Goal: Task Accomplishment & Management: Manage account settings

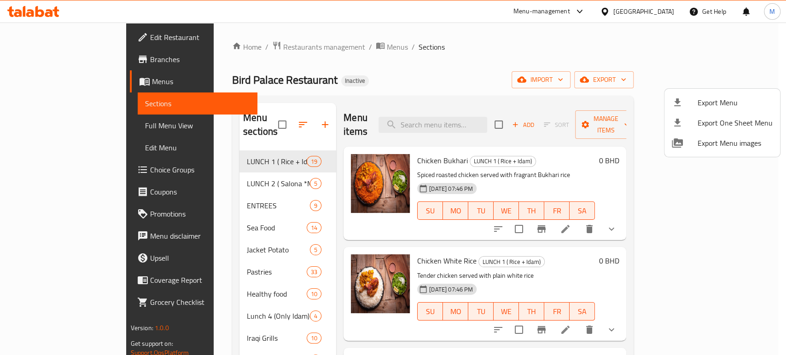
click at [660, 6] on div at bounding box center [393, 177] width 786 height 355
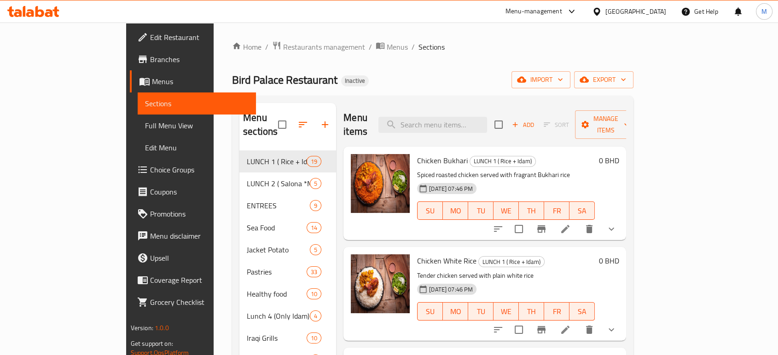
click at [656, 10] on div "[GEOGRAPHIC_DATA]" at bounding box center [636, 11] width 61 height 10
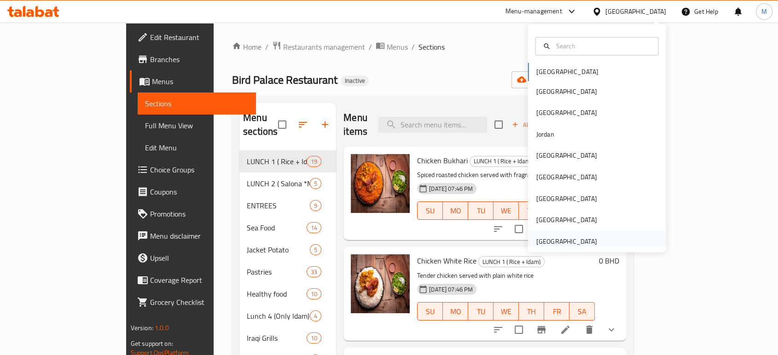
click at [568, 239] on div "[GEOGRAPHIC_DATA]" at bounding box center [566, 241] width 61 height 10
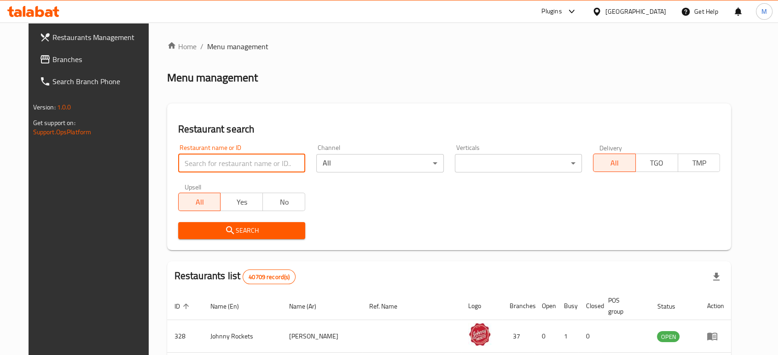
click at [262, 162] on input "search" at bounding box center [241, 163] width 127 height 18
paste input "701827"
type input "701827"
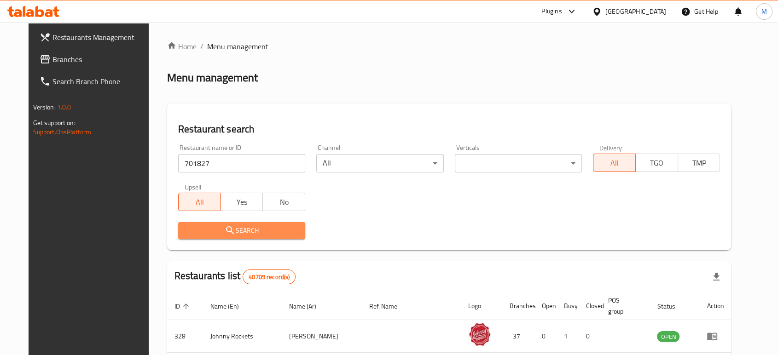
click at [268, 231] on span "Search" at bounding box center [242, 231] width 112 height 12
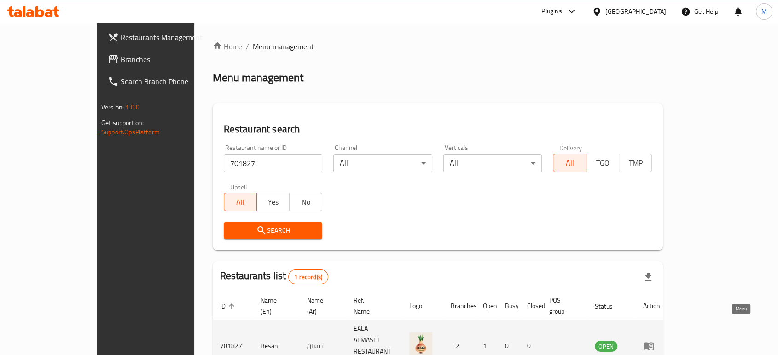
click at [660, 341] on link "enhanced table" at bounding box center [651, 346] width 17 height 11
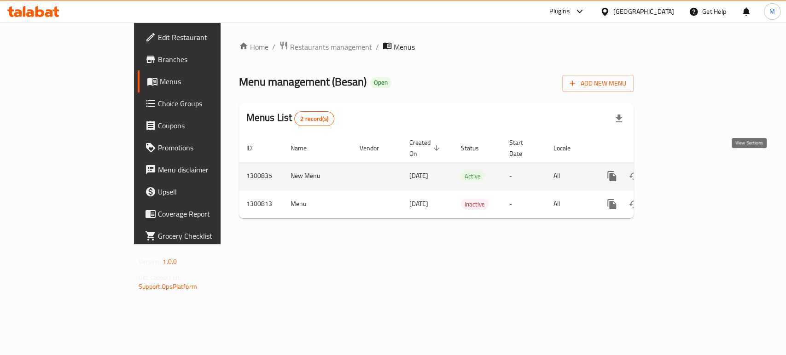
click at [682, 172] on icon "enhanced table" at bounding box center [678, 176] width 8 height 8
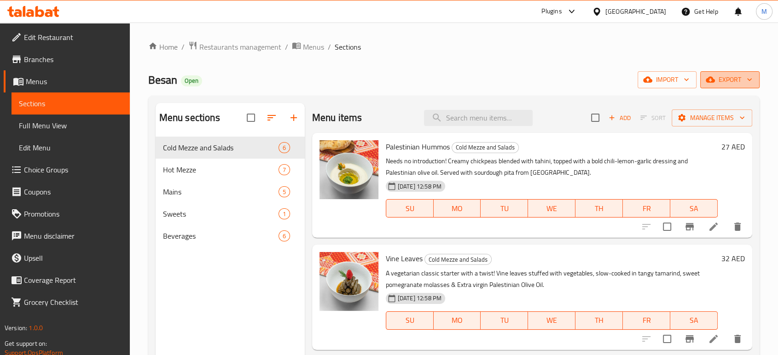
click at [733, 84] on span "export" at bounding box center [730, 80] width 45 height 12
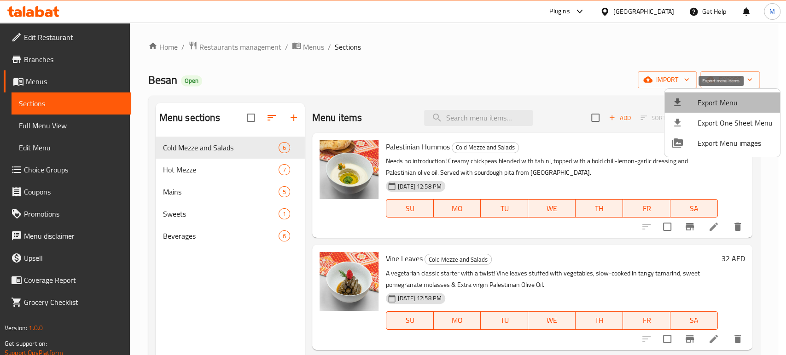
click at [726, 103] on span "Export Menu" at bounding box center [735, 102] width 75 height 11
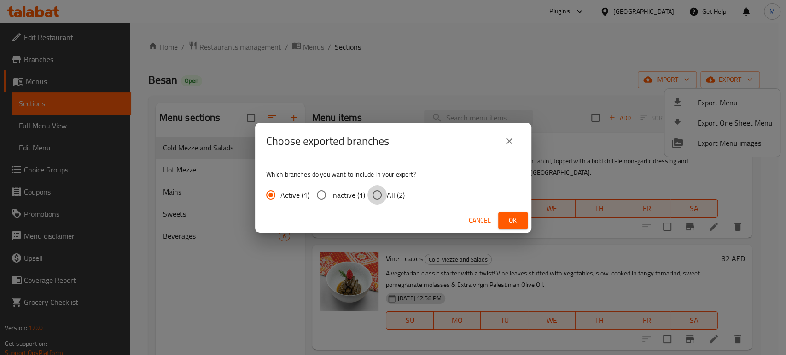
click at [379, 197] on input "All (2)" at bounding box center [376, 195] width 19 height 19
radio input "true"
click at [516, 219] on span "Ok" at bounding box center [513, 221] width 15 height 12
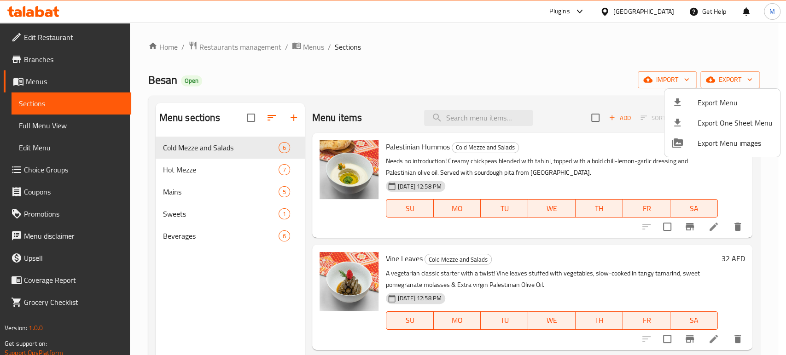
click at [37, 62] on div at bounding box center [393, 177] width 786 height 355
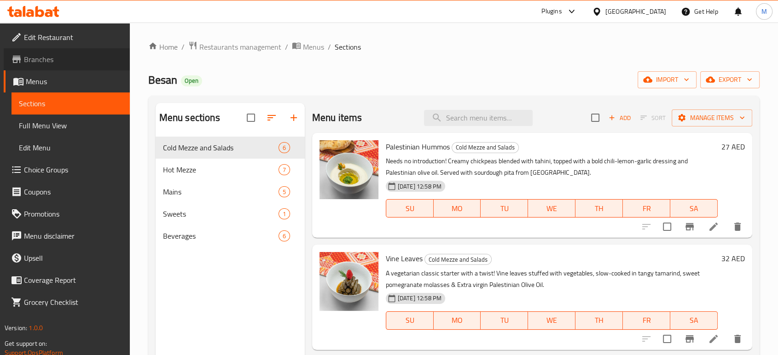
click at [37, 62] on span "Branches" at bounding box center [73, 59] width 99 height 11
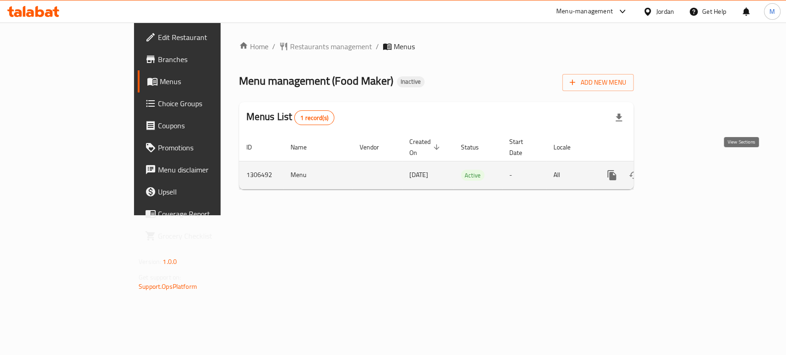
click at [684, 170] on icon "enhanced table" at bounding box center [678, 175] width 11 height 11
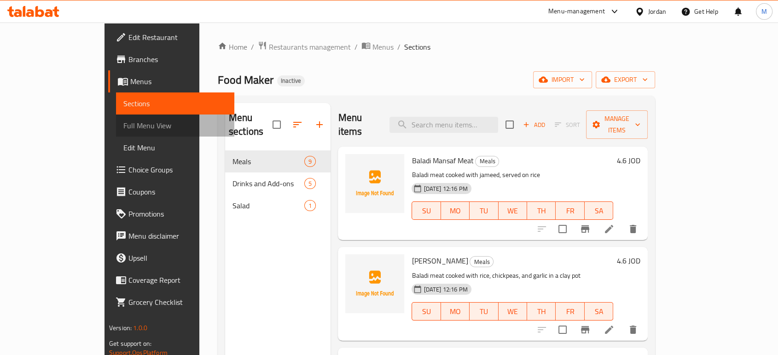
click at [123, 125] on span "Full Menu View" at bounding box center [175, 125] width 104 height 11
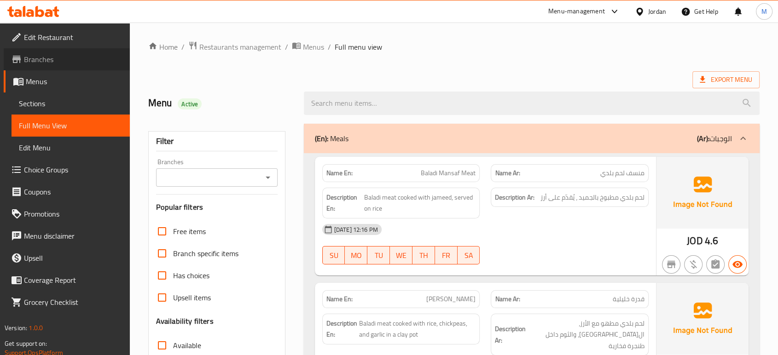
click at [45, 61] on span "Branches" at bounding box center [73, 59] width 99 height 11
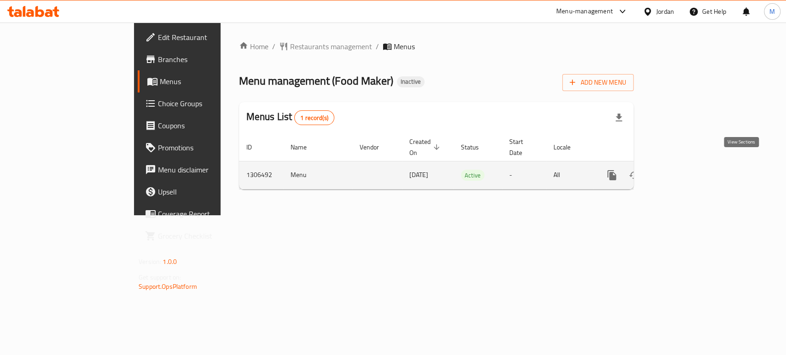
click at [684, 170] on icon "enhanced table" at bounding box center [678, 175] width 11 height 11
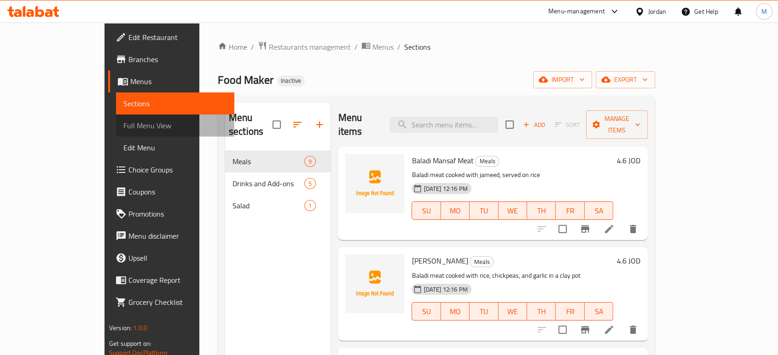
click at [123, 130] on span "Full Menu View" at bounding box center [175, 125] width 104 height 11
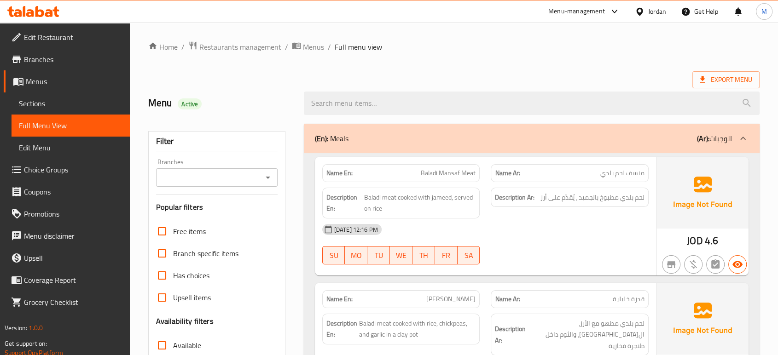
click at [525, 253] on div "19-08-2025 12:16 PM SU MO TU WE TH FR SA" at bounding box center [486, 245] width 338 height 52
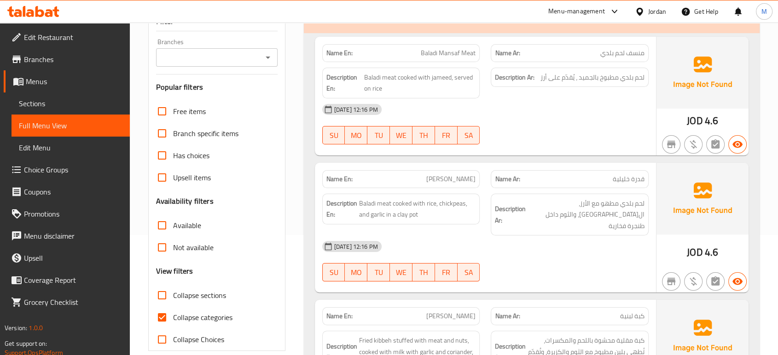
scroll to position [16, 0]
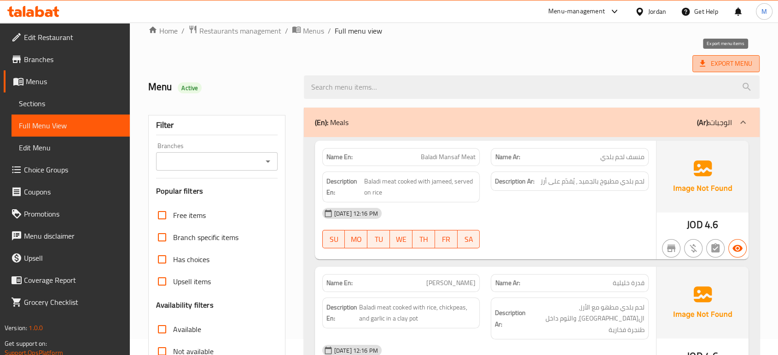
click at [706, 65] on icon at bounding box center [702, 63] width 9 height 9
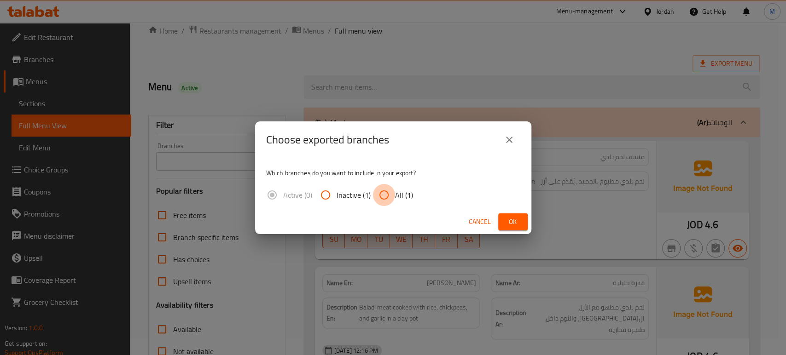
click at [387, 192] on input "All (1)" at bounding box center [384, 195] width 22 height 22
radio input "true"
click at [507, 221] on span "Ok" at bounding box center [513, 222] width 15 height 12
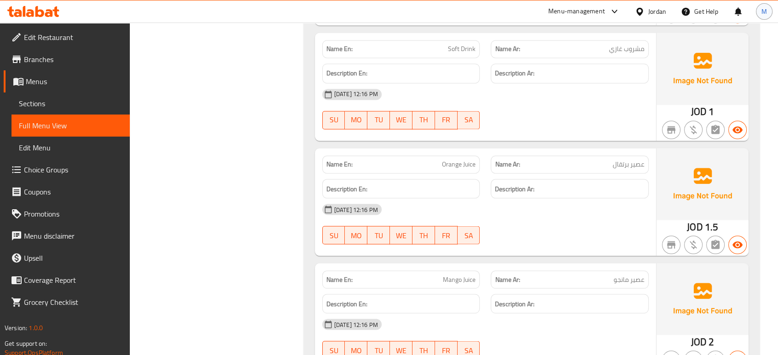
scroll to position [1558, 0]
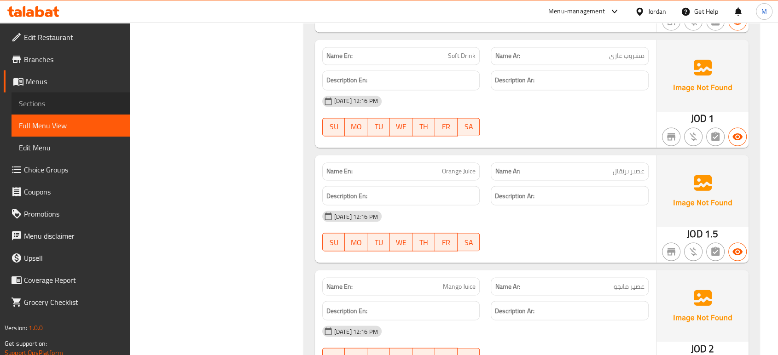
click at [58, 103] on span "Sections" at bounding box center [71, 103] width 104 height 11
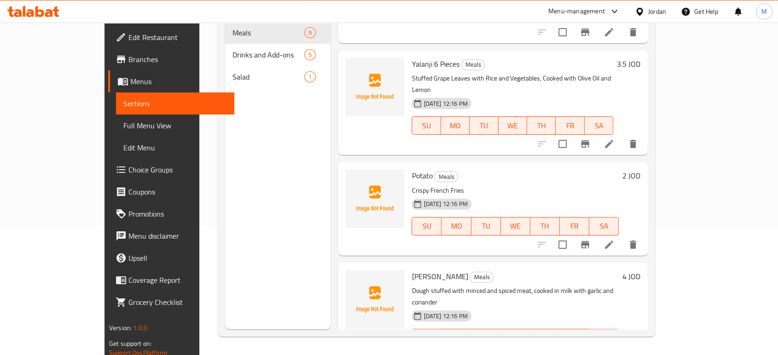
scroll to position [389, 0]
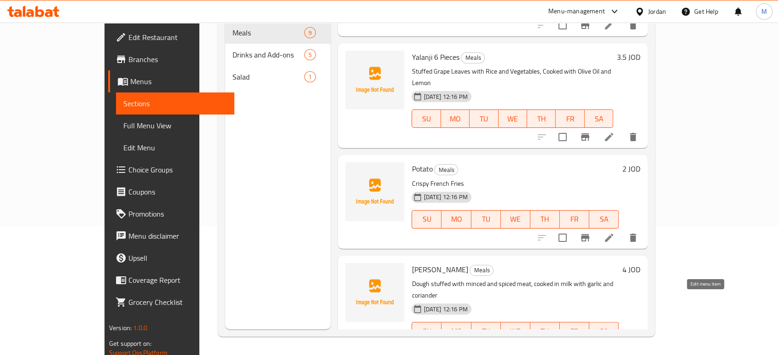
click at [615, 344] on icon at bounding box center [609, 349] width 11 height 11
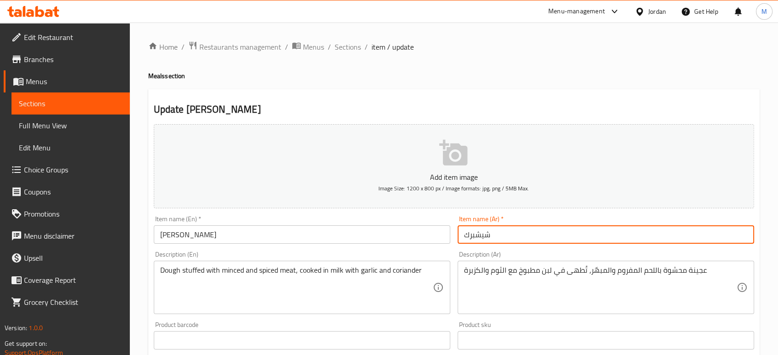
click at [477, 237] on input "شيشبرك" at bounding box center [606, 235] width 297 height 18
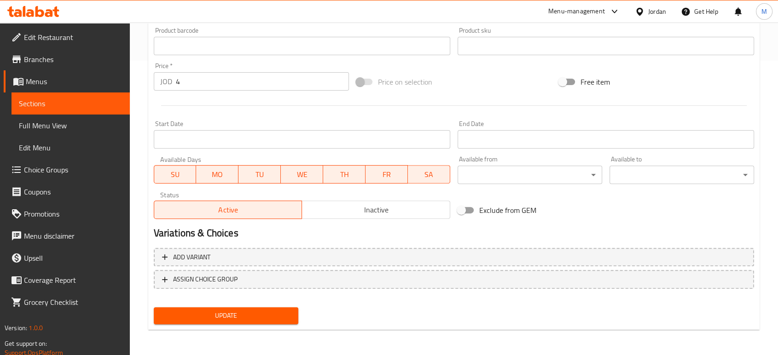
type input "شيش برك"
click at [239, 320] on span "Update" at bounding box center [226, 316] width 130 height 12
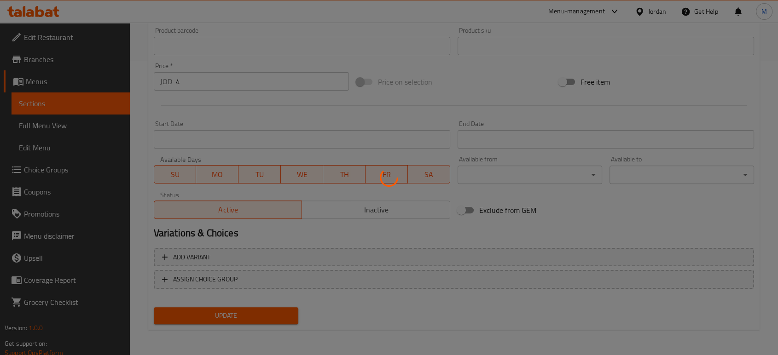
click at [62, 124] on div at bounding box center [389, 177] width 778 height 355
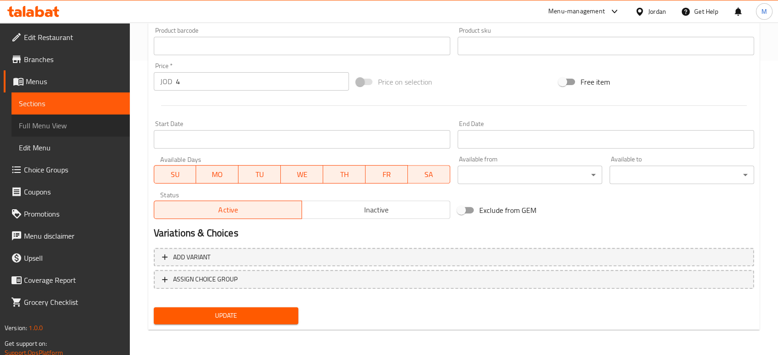
click at [76, 125] on span "Full Menu View" at bounding box center [71, 125] width 104 height 11
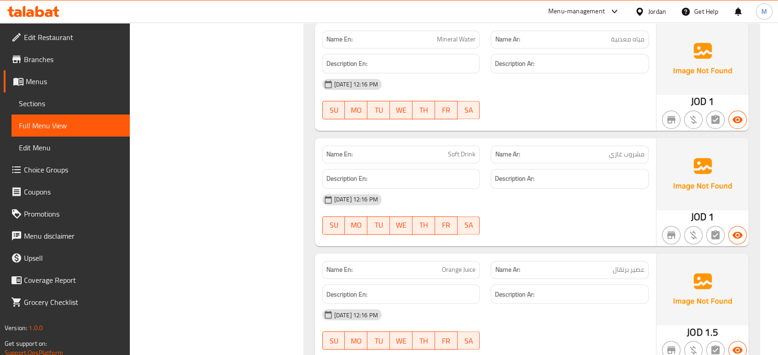
scroll to position [1149, 0]
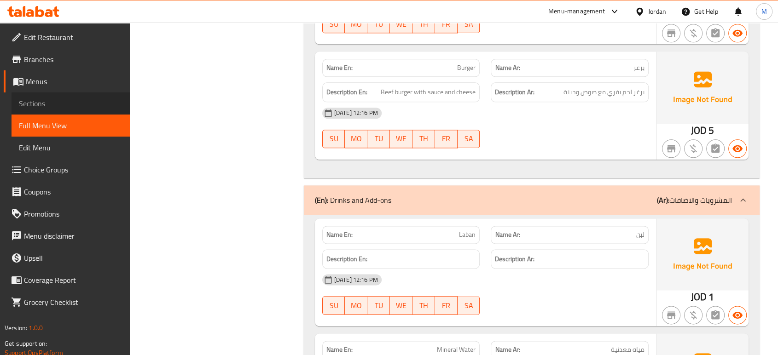
click at [27, 105] on span "Sections" at bounding box center [71, 103] width 104 height 11
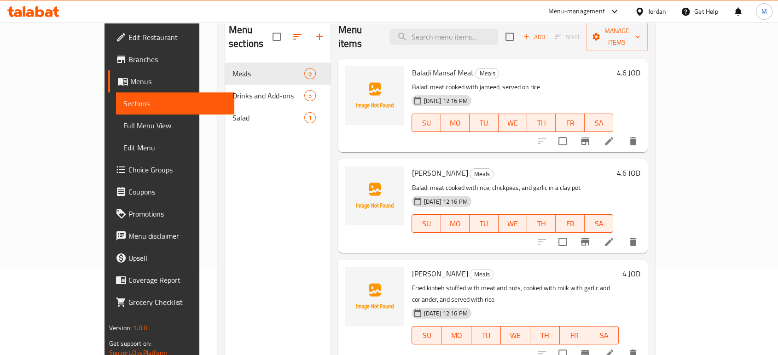
scroll to position [67, 0]
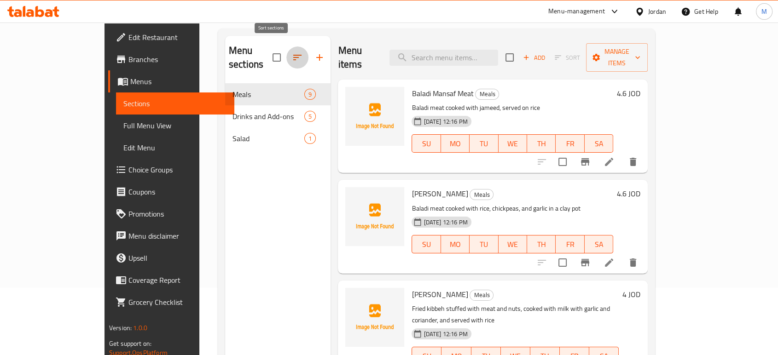
click at [292, 53] on icon "button" at bounding box center [297, 57] width 11 height 11
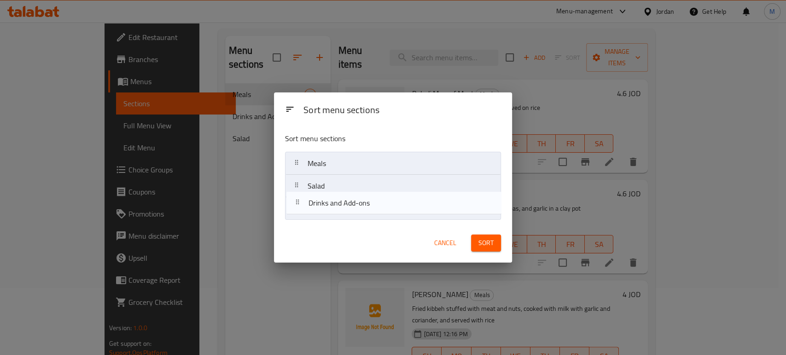
drag, startPoint x: 320, startPoint y: 186, endPoint x: 321, endPoint y: 210, distance: 23.0
click at [321, 210] on nav "Meals Drinks and Add-ons Salad" at bounding box center [393, 186] width 216 height 69
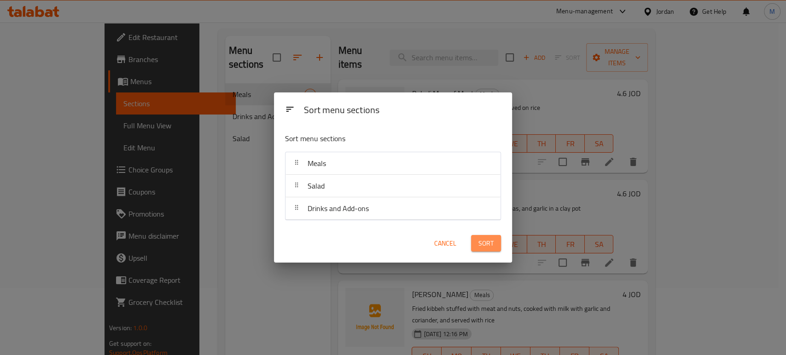
click at [488, 247] on span "Sort" at bounding box center [485, 244] width 15 height 12
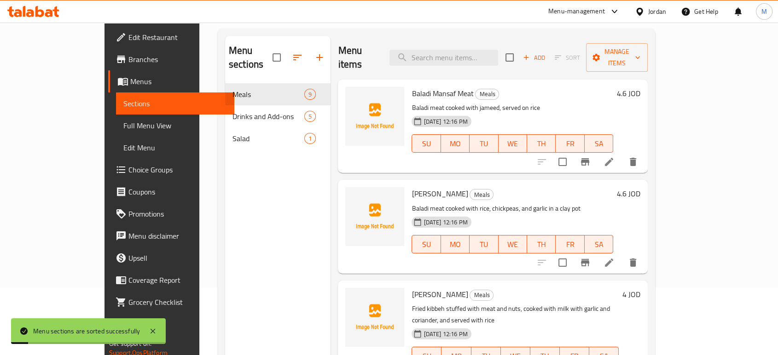
click at [123, 123] on span "Full Menu View" at bounding box center [175, 125] width 104 height 11
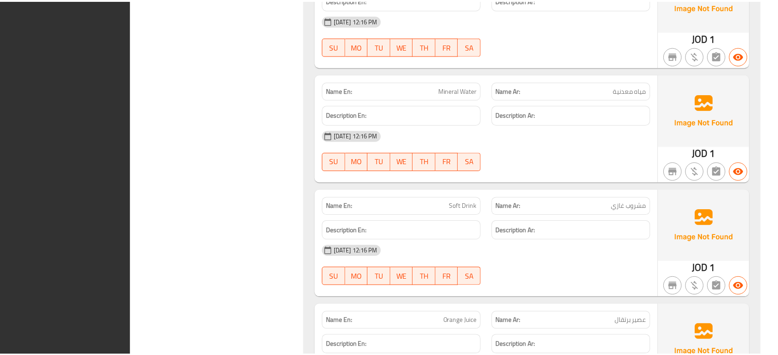
scroll to position [1771, 0]
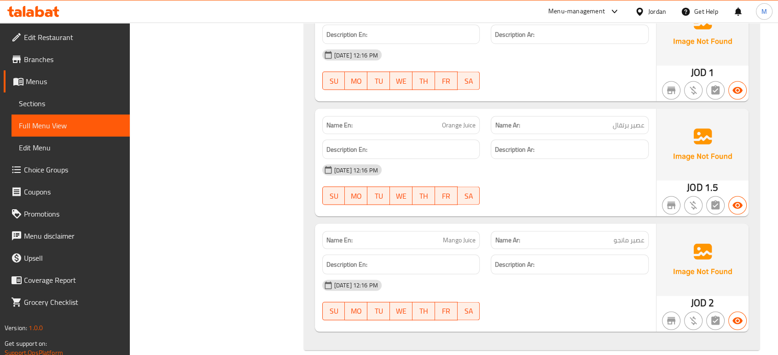
click at [644, 14] on icon at bounding box center [640, 12] width 10 height 10
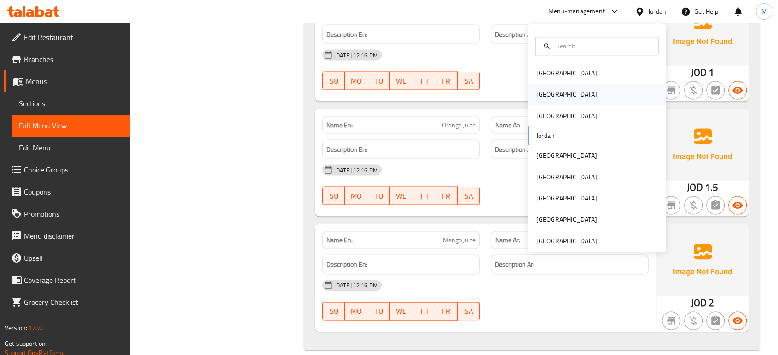
click at [550, 100] on div "[GEOGRAPHIC_DATA]" at bounding box center [567, 94] width 76 height 21
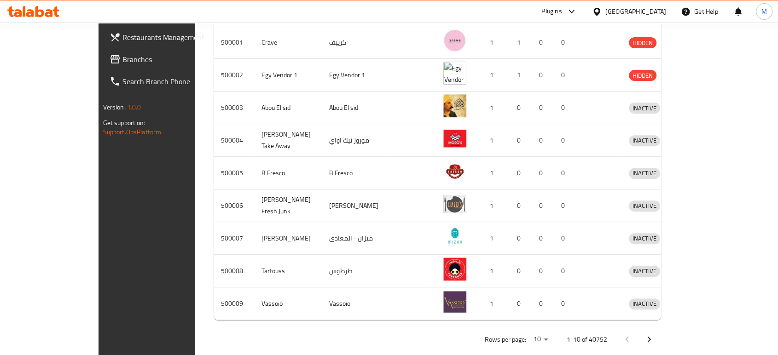
scroll to position [16, 0]
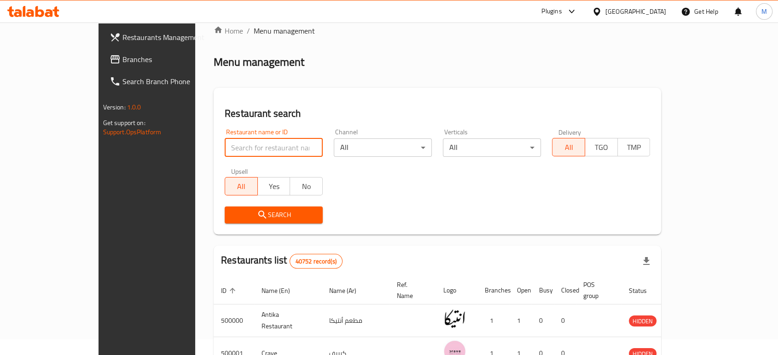
click at [280, 149] on input "search" at bounding box center [274, 148] width 98 height 18
paste input "703204"
type input "703204"
click at [251, 211] on span "Search" at bounding box center [273, 216] width 83 height 12
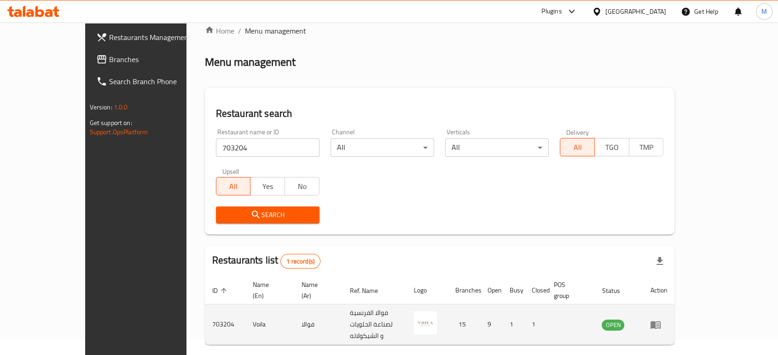
click at [675, 316] on td "enhanced table" at bounding box center [659, 325] width 32 height 41
click at [661, 320] on icon "enhanced table" at bounding box center [655, 325] width 11 height 11
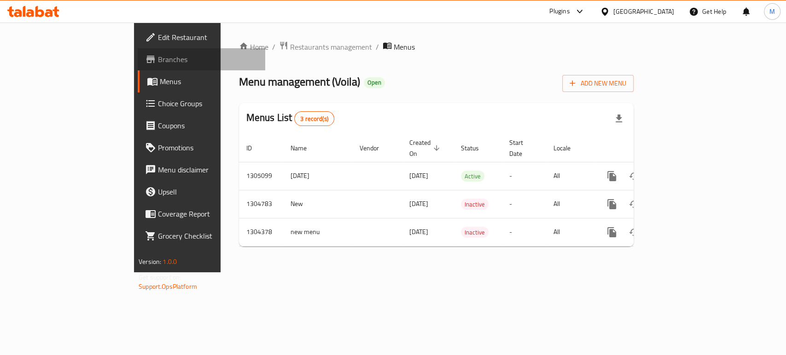
click at [158, 58] on span "Branches" at bounding box center [208, 59] width 100 height 11
